Goal: Information Seeking & Learning: Check status

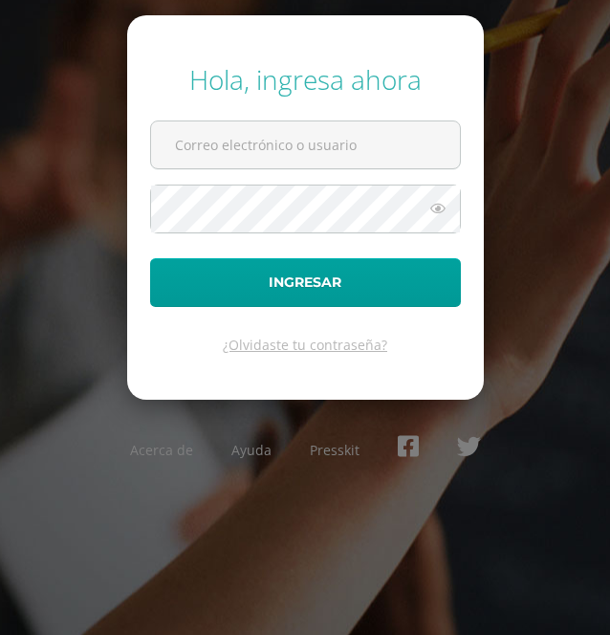
type input "[EMAIL_ADDRESS][DOMAIN_NAME]"
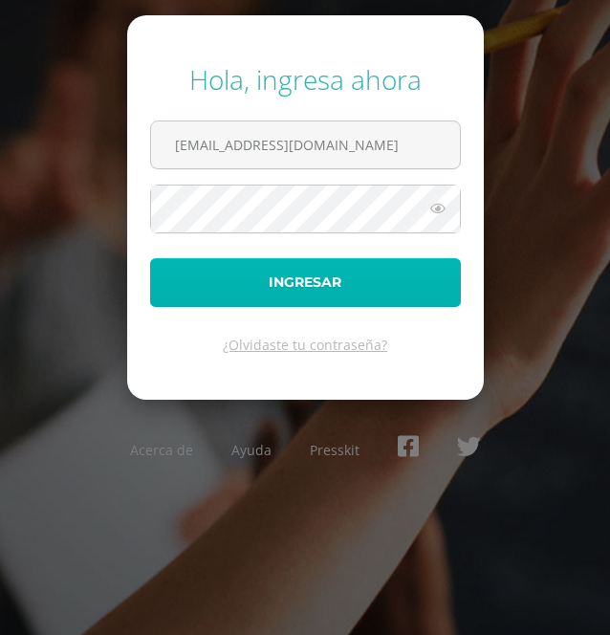
click at [348, 280] on button "Ingresar" at bounding box center [305, 282] width 311 height 49
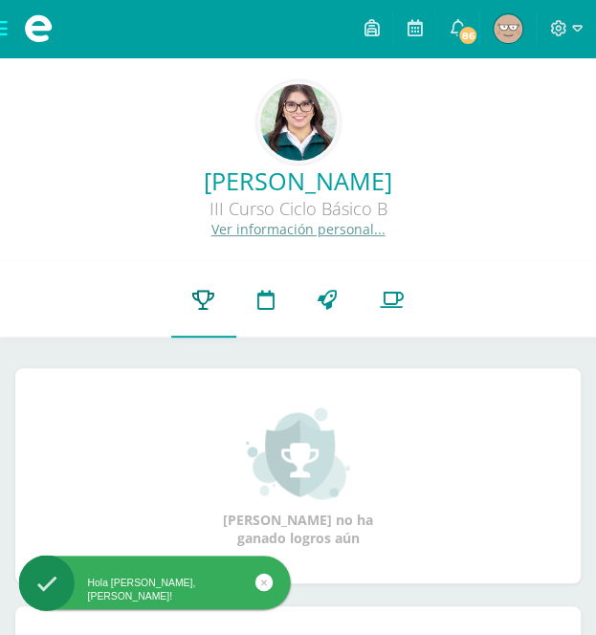
click at [206, 306] on icon at bounding box center [203, 300] width 22 height 20
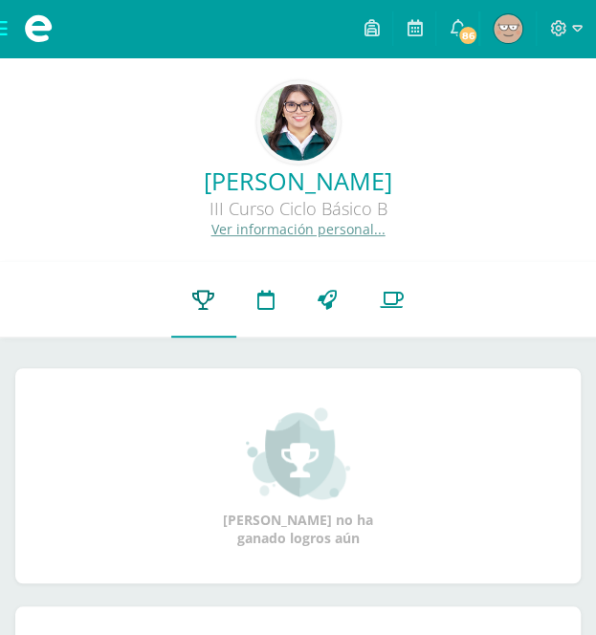
click at [194, 311] on link "Punteos" at bounding box center [203, 300] width 65 height 76
click at [328, 303] on icon at bounding box center [326, 300] width 19 height 20
click at [207, 315] on link "Punteos" at bounding box center [203, 300] width 65 height 76
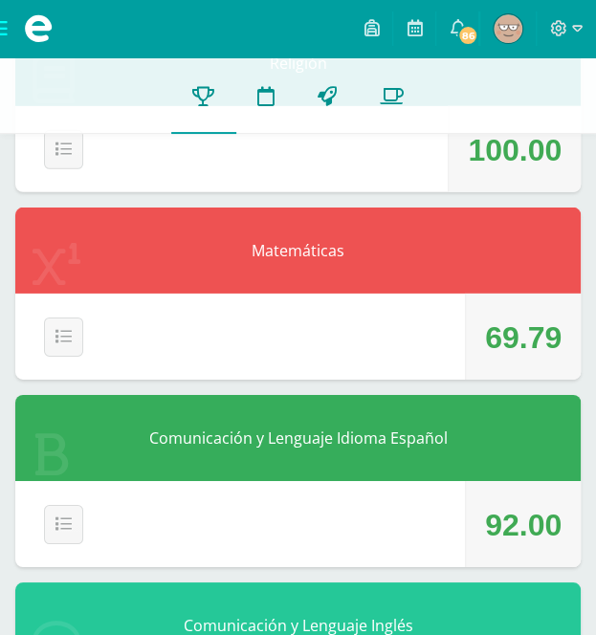
scroll to position [1343, 0]
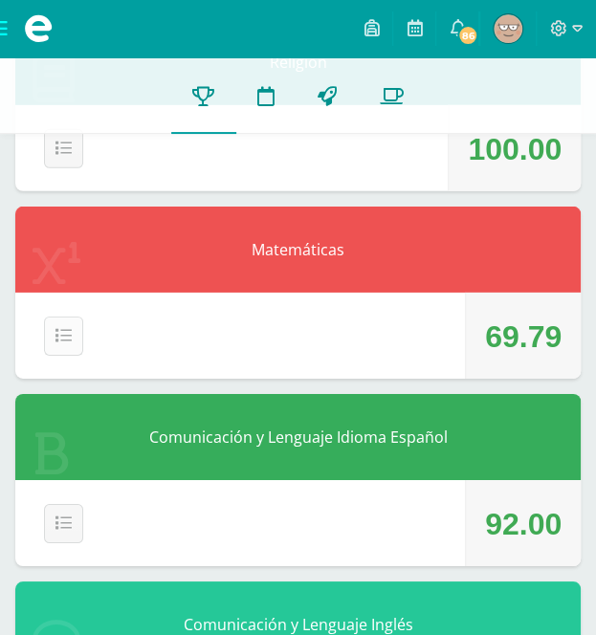
click at [55, 326] on button "Detalle" at bounding box center [63, 335] width 39 height 39
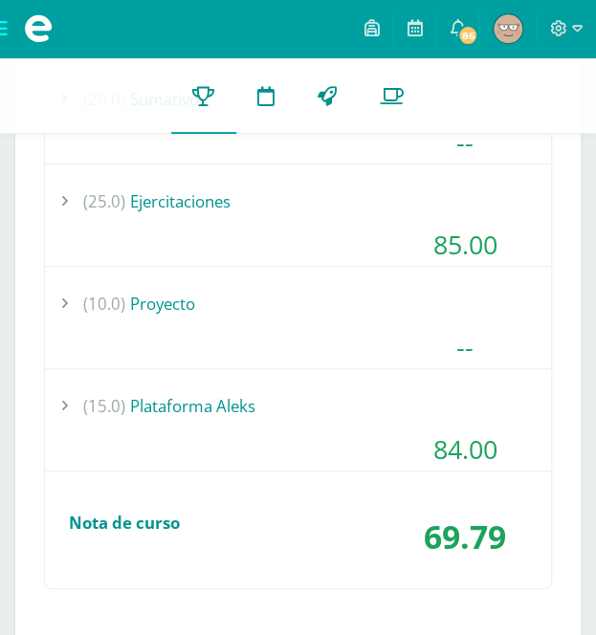
scroll to position [1852, 0]
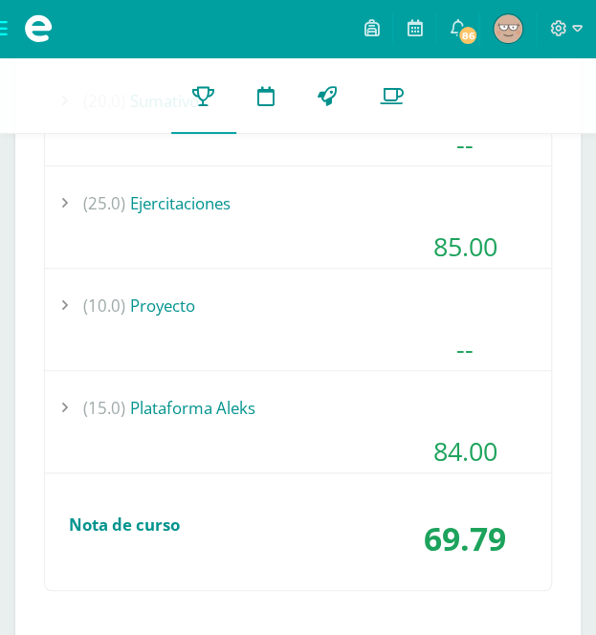
click at [174, 194] on div "(25.0) Ejercitaciones" at bounding box center [298, 203] width 506 height 43
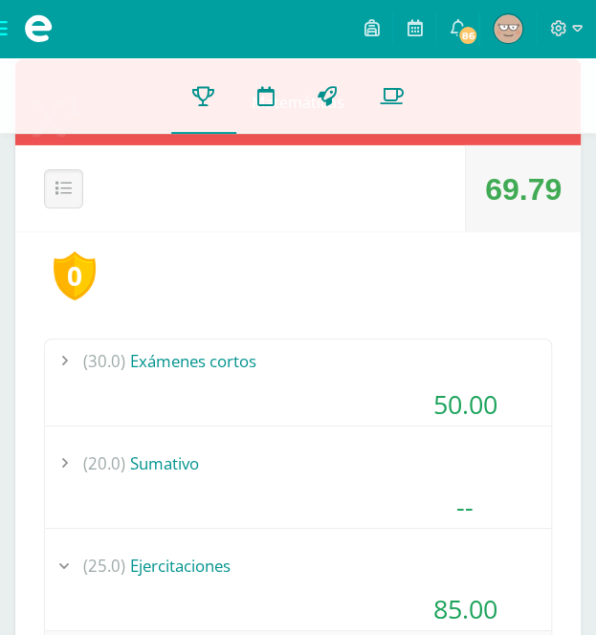
scroll to position [1488, 0]
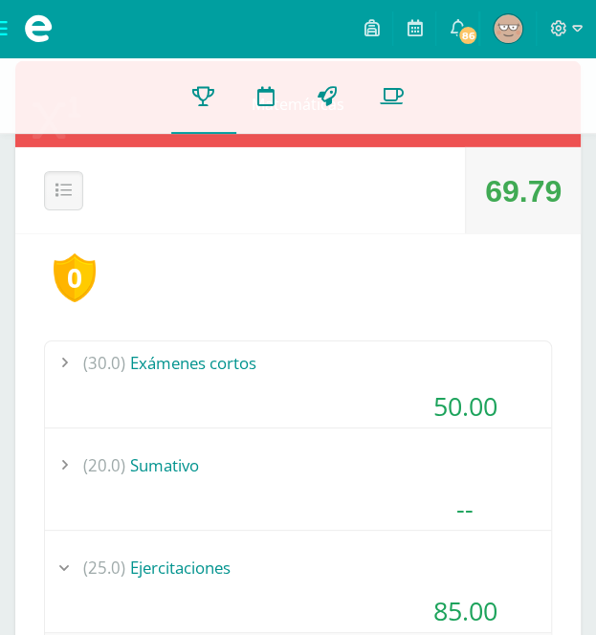
click at [178, 372] on div "(30.0) Exámenes cortos" at bounding box center [298, 362] width 506 height 43
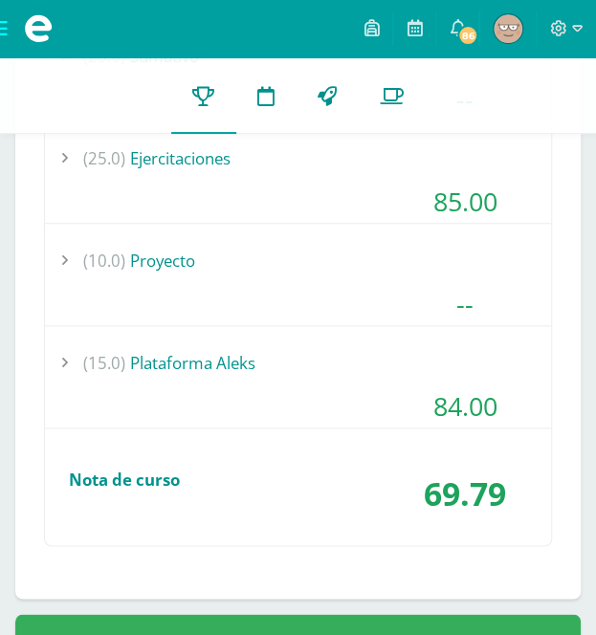
scroll to position [2035, 0]
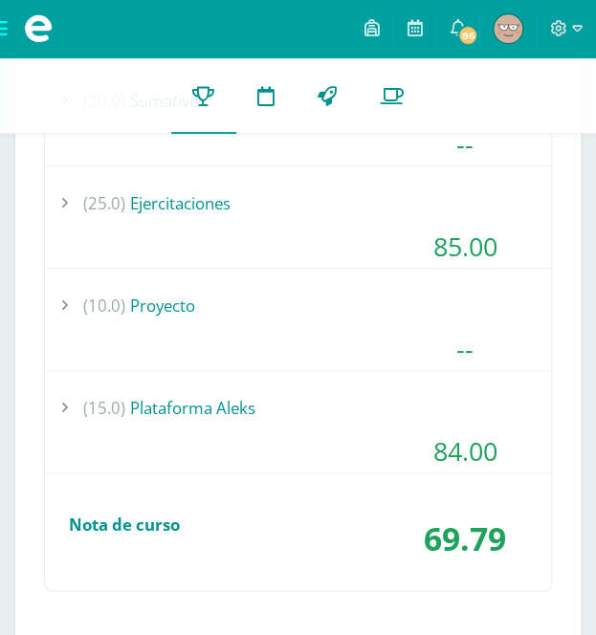
click at [193, 211] on div "(25.0) Ejercitaciones" at bounding box center [298, 203] width 506 height 43
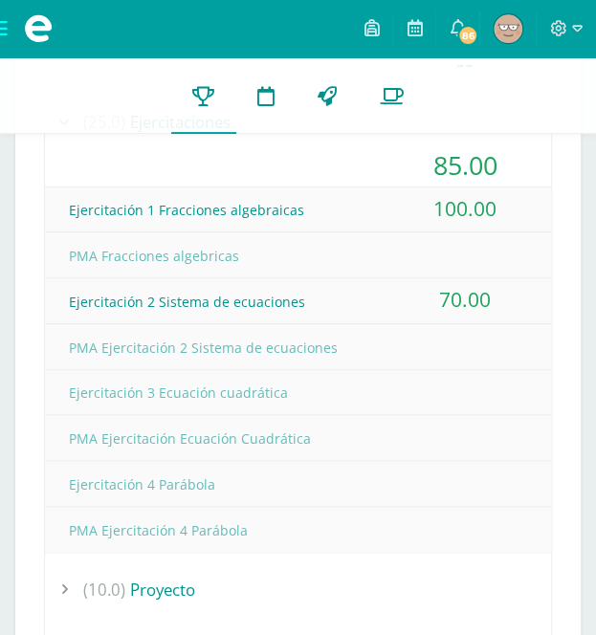
scroll to position [1935, 0]
